Goal: Information Seeking & Learning: Check status

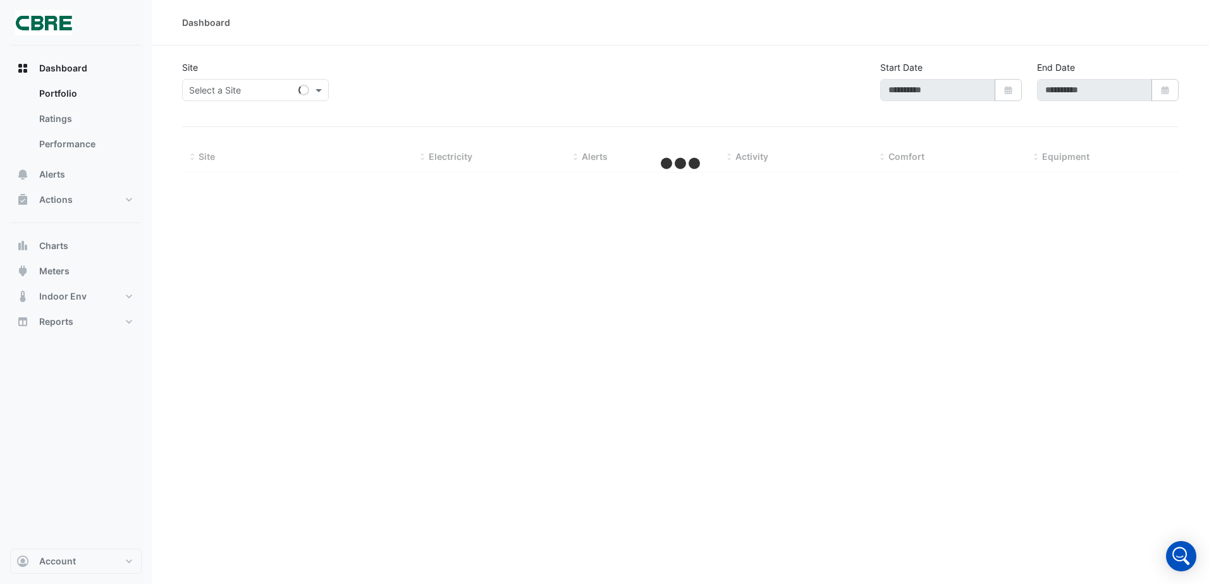
type input "**********"
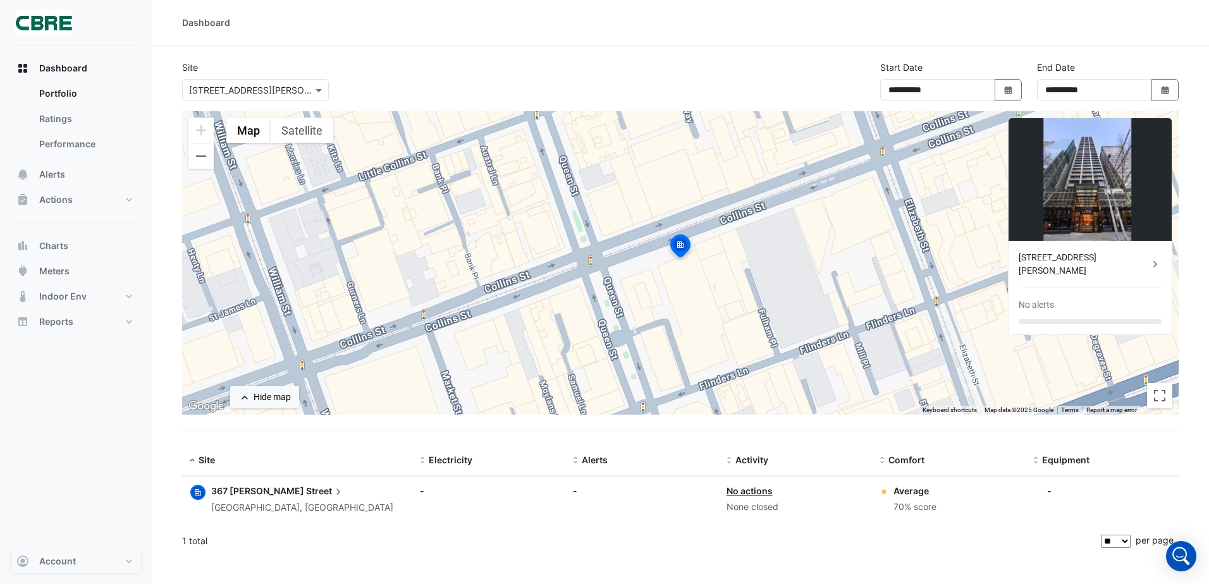
click at [730, 489] on link "No actions" at bounding box center [749, 490] width 46 height 11
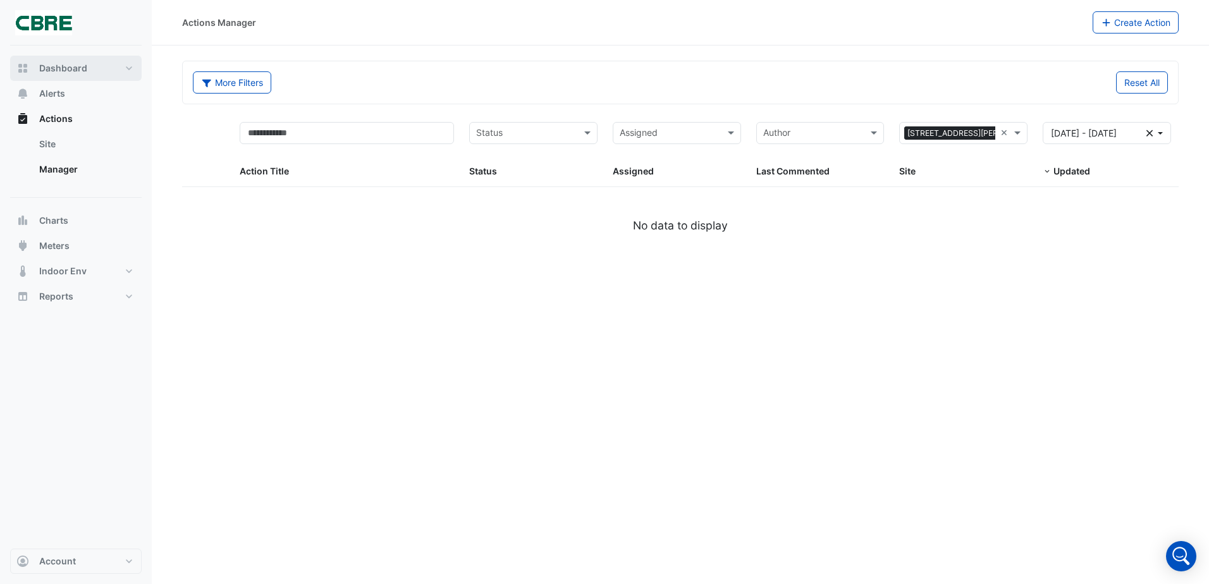
click at [53, 75] on button "Dashboard" at bounding box center [75, 68] width 131 height 25
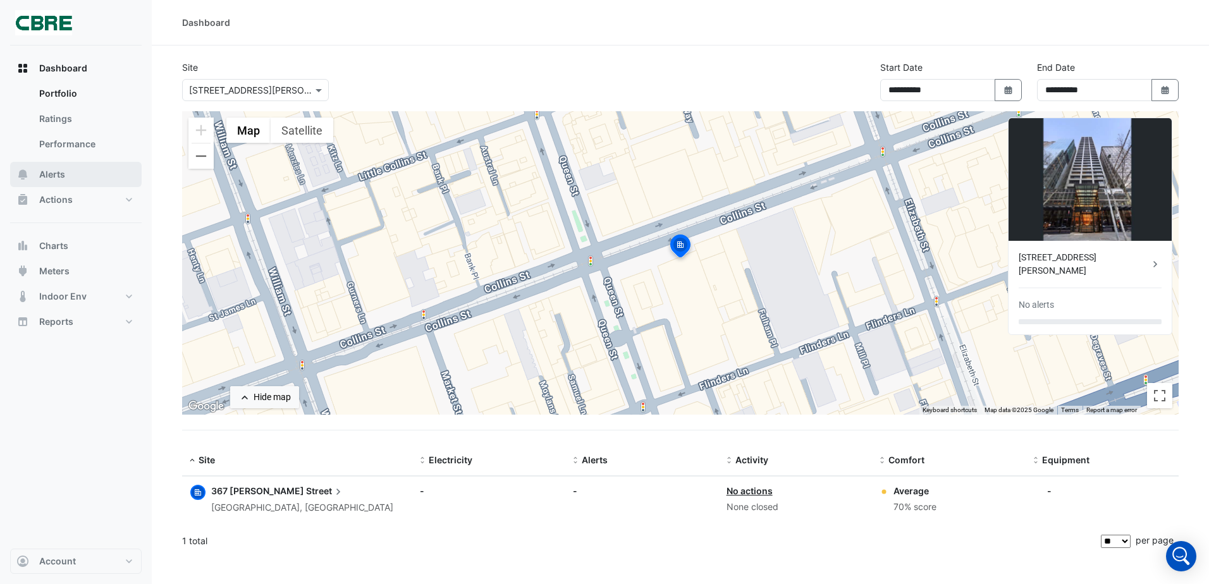
click at [61, 174] on span "Alerts" at bounding box center [52, 174] width 26 height 13
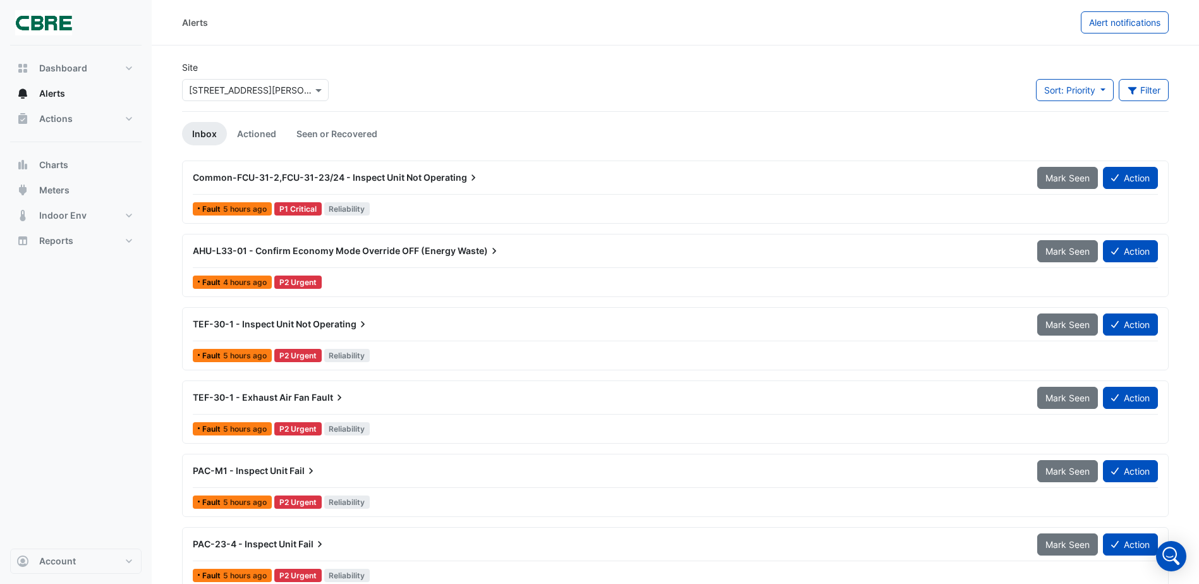
click at [336, 176] on span "Common-FCU-31-2,FCU-31-23/24 - Inspect Unit Not" at bounding box center [307, 177] width 229 height 11
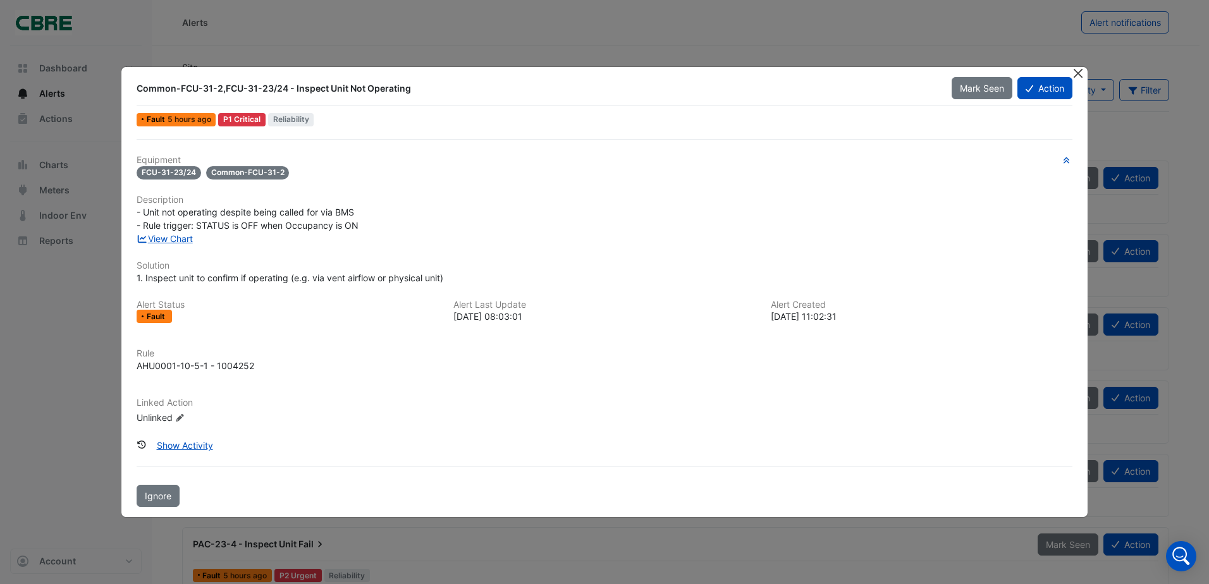
click at [1076, 78] on button "Close" at bounding box center [1078, 73] width 13 height 13
